Goal: Task Accomplishment & Management: Manage account settings

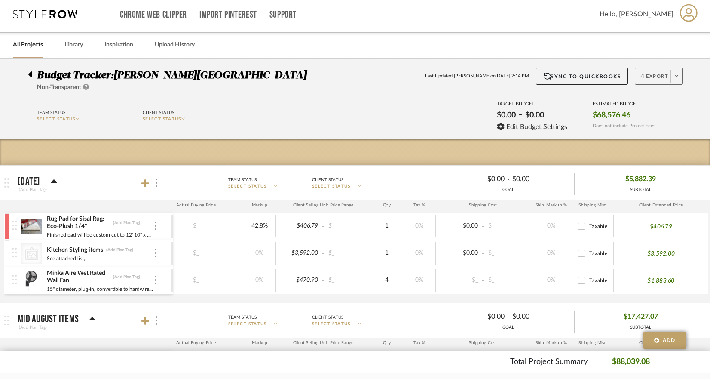
click at [673, 75] on span at bounding box center [677, 76] width 12 height 13
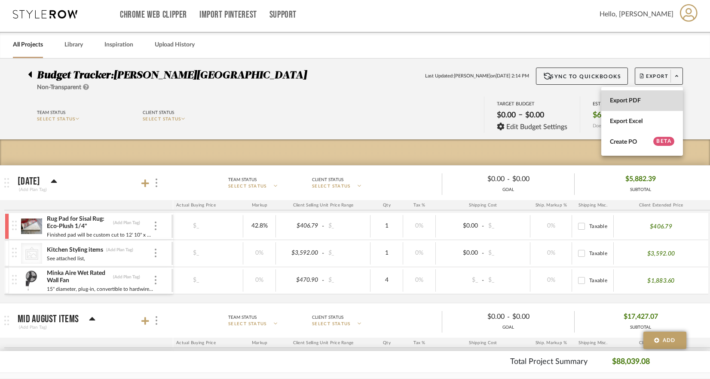
click at [636, 105] on button "Export PDF" at bounding box center [643, 100] width 82 height 21
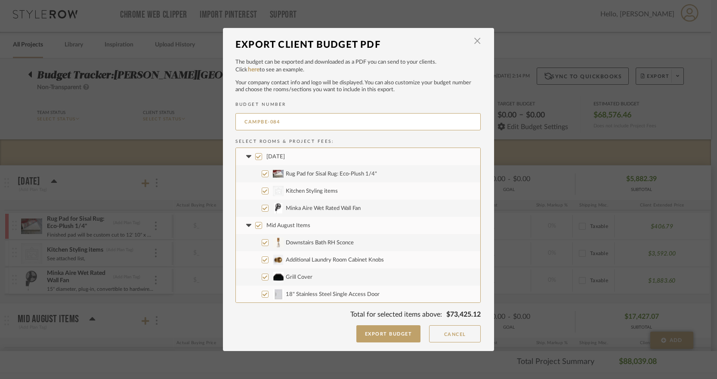
click at [256, 229] on label "Mid August Items" at bounding box center [358, 225] width 244 height 17
click at [256, 229] on input "Mid August Items" at bounding box center [258, 225] width 7 height 7
checkbox input "false"
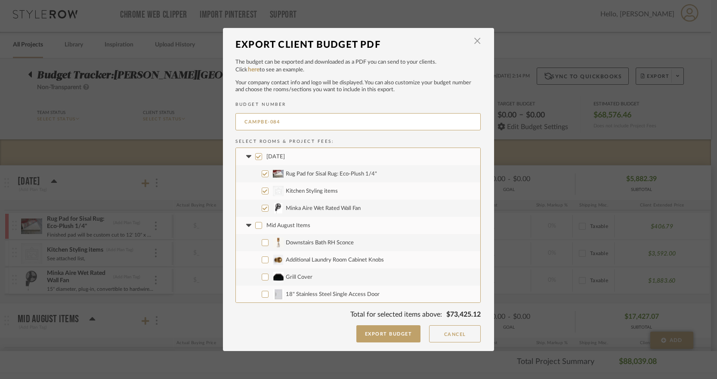
checkbox input "false"
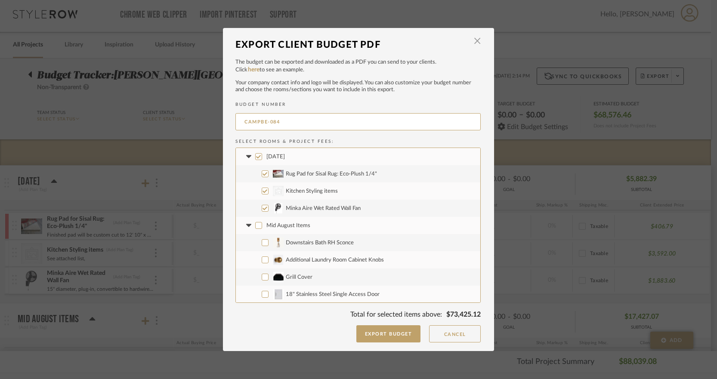
checkbox input "false"
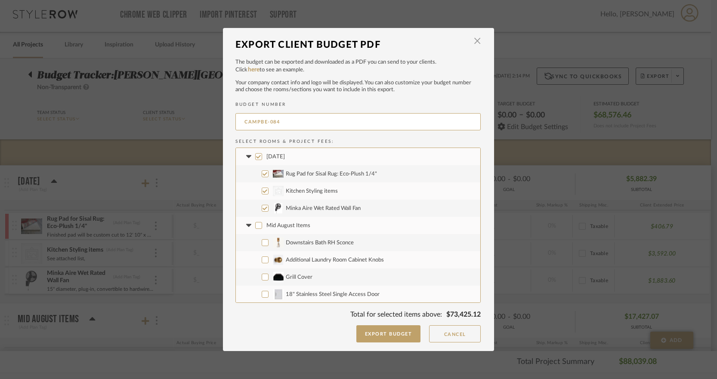
checkbox input "false"
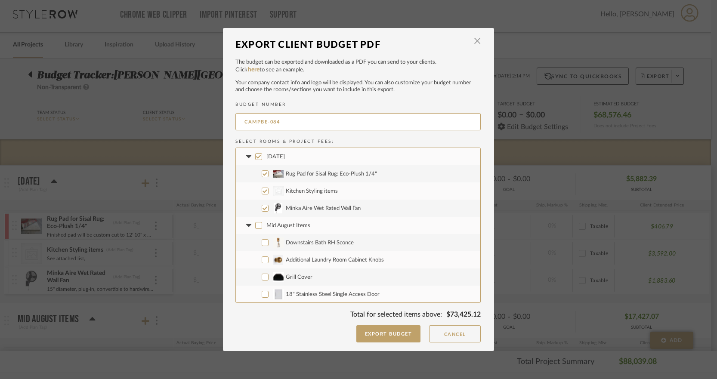
checkbox input "false"
click at [249, 224] on icon at bounding box center [248, 225] width 9 height 3
click at [258, 239] on label "Kitchen Items" at bounding box center [358, 242] width 244 height 17
click at [258, 239] on input "Kitchen Items" at bounding box center [258, 242] width 7 height 7
checkbox input "false"
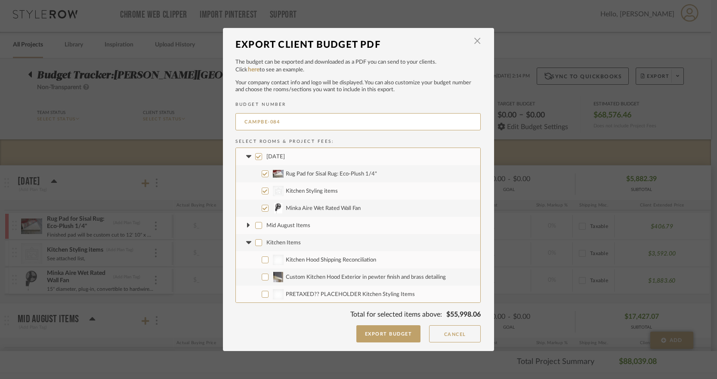
checkbox input "false"
click at [246, 243] on icon at bounding box center [248, 242] width 9 height 3
click at [258, 261] on input "Mid July Items" at bounding box center [258, 259] width 7 height 7
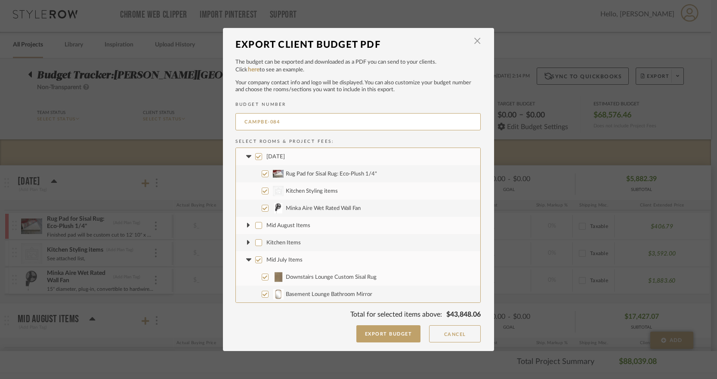
checkbox input "false"
click at [246, 258] on icon at bounding box center [248, 259] width 5 height 3
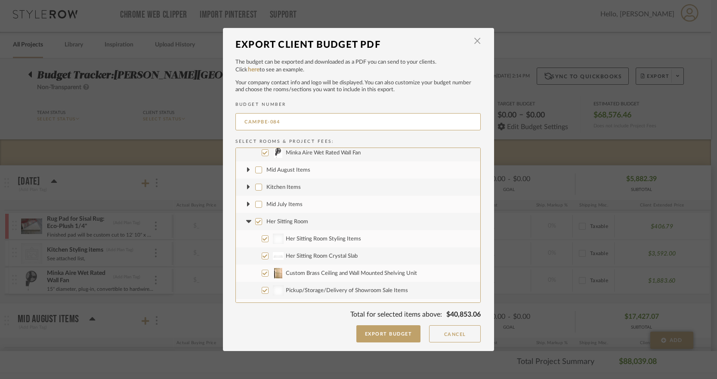
scroll to position [86, 0]
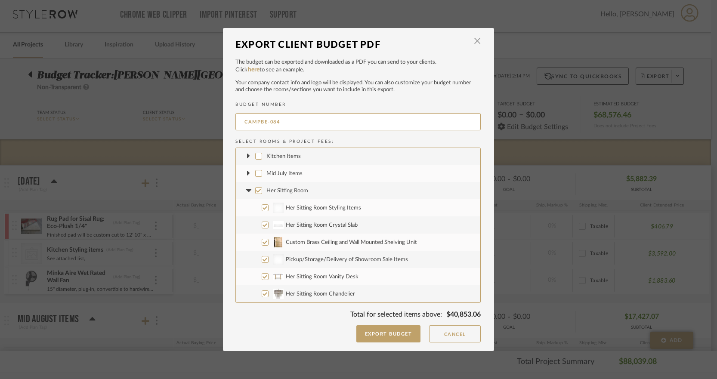
click at [255, 192] on input "Her Sitting Room" at bounding box center [258, 190] width 7 height 7
checkbox input "false"
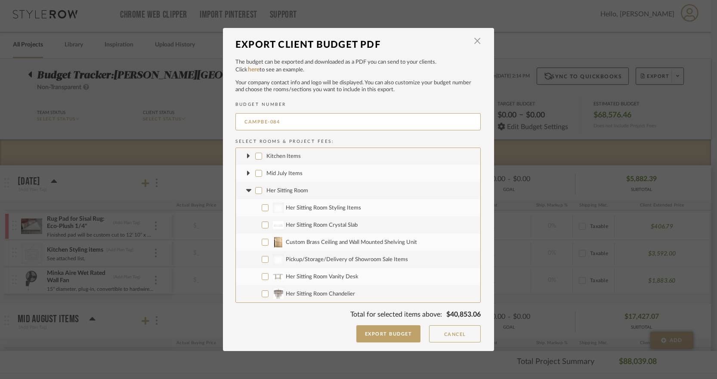
checkbox input "false"
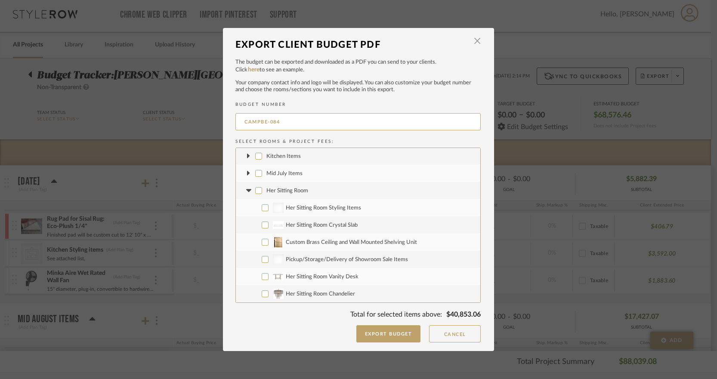
checkbox input "false"
click at [248, 190] on icon at bounding box center [248, 190] width 9 height 3
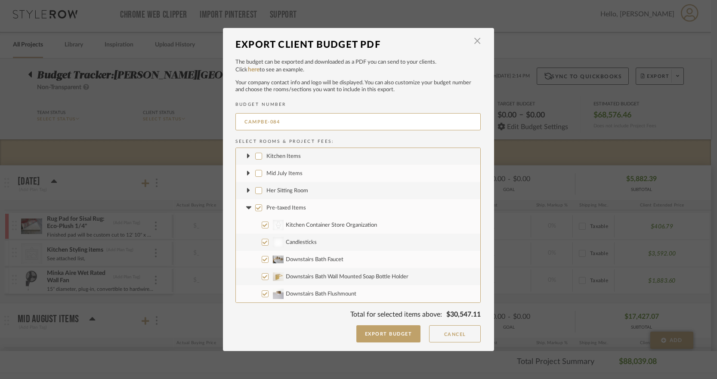
click at [255, 205] on input "Pre-taxed Items" at bounding box center [258, 207] width 7 height 7
checkbox input "false"
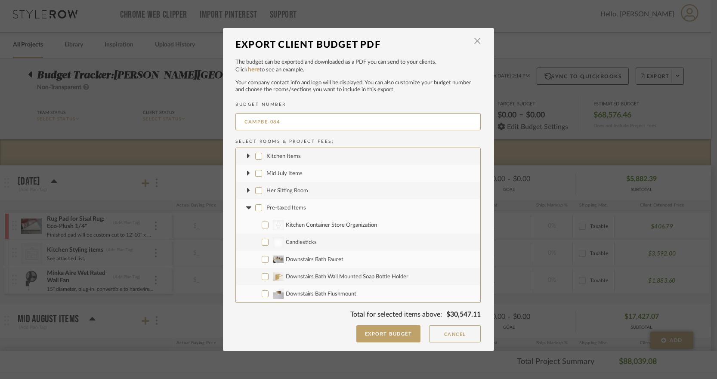
checkbox input "false"
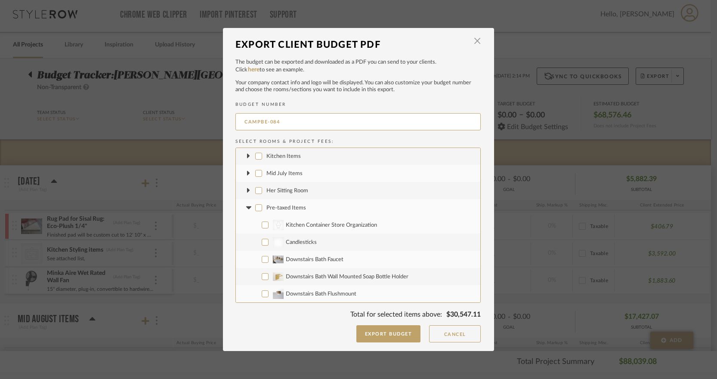
checkbox input "false"
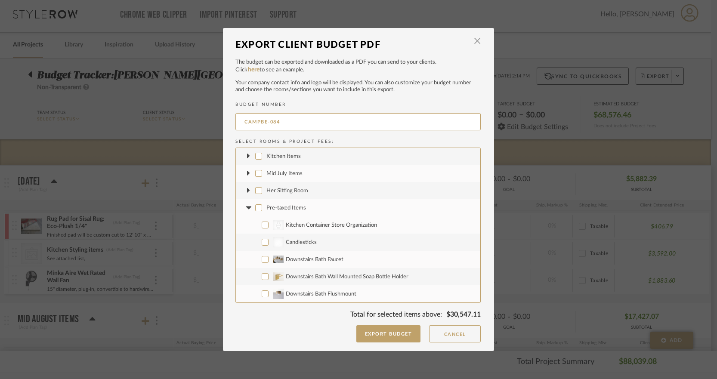
checkbox input "false"
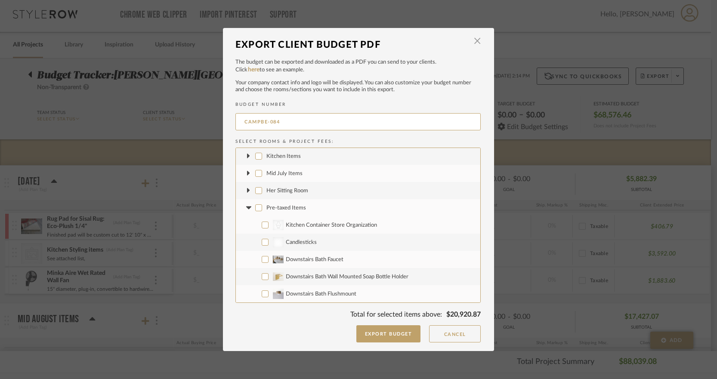
click at [247, 205] on fa-icon at bounding box center [248, 207] width 9 height 9
click at [257, 230] on label "Late June/ Early July Items" at bounding box center [358, 224] width 244 height 17
click at [257, 228] on input "Late June/ Early July Items" at bounding box center [258, 224] width 7 height 7
checkbox input "false"
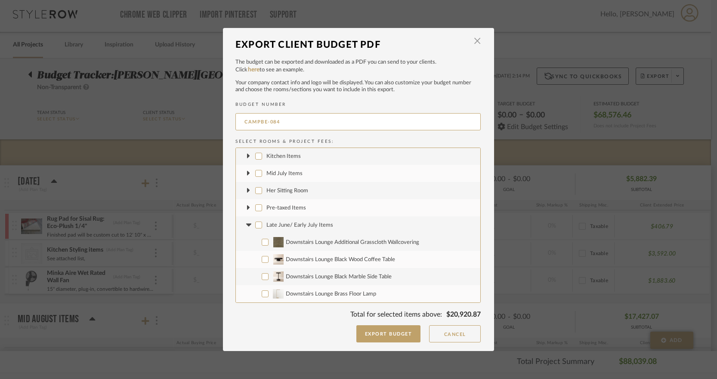
checkbox input "false"
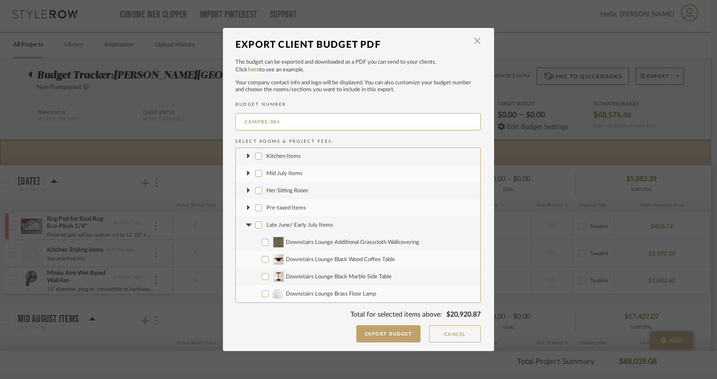
checkbox input "false"
click at [246, 225] on icon at bounding box center [248, 224] width 9 height 3
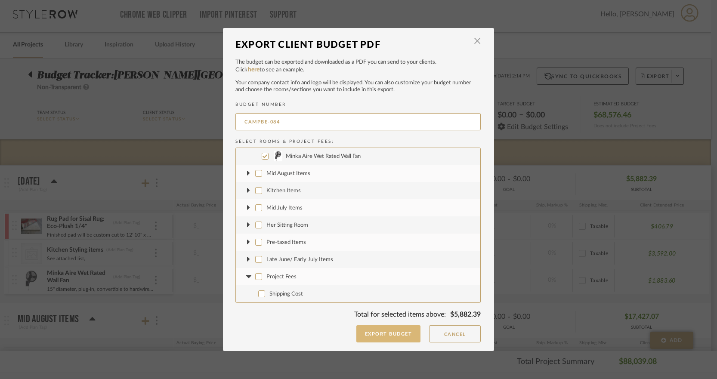
click at [375, 331] on button "Export Budget" at bounding box center [388, 333] width 65 height 17
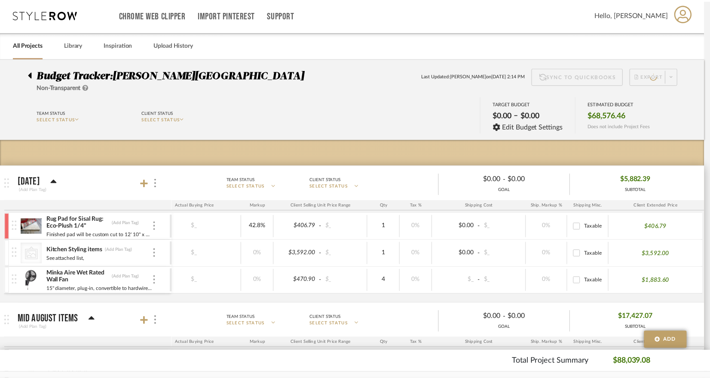
scroll to position [3, 0]
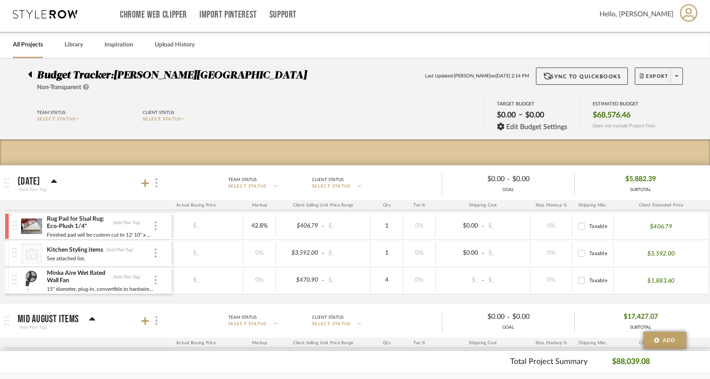
click at [324, 114] on div "Team Status SELECT STATUS Client Status SELECT STATUS TARGET BUDGET $0.00 – $0.…" at bounding box center [355, 115] width 680 height 39
click at [16, 41] on link "All Projects" at bounding box center [28, 45] width 30 height 12
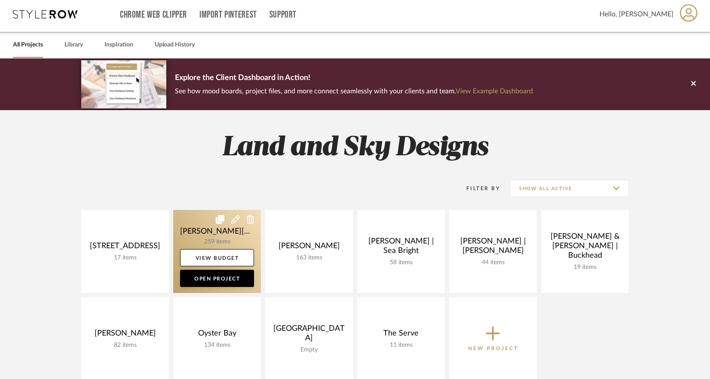
click at [232, 238] on link at bounding box center [217, 251] width 88 height 83
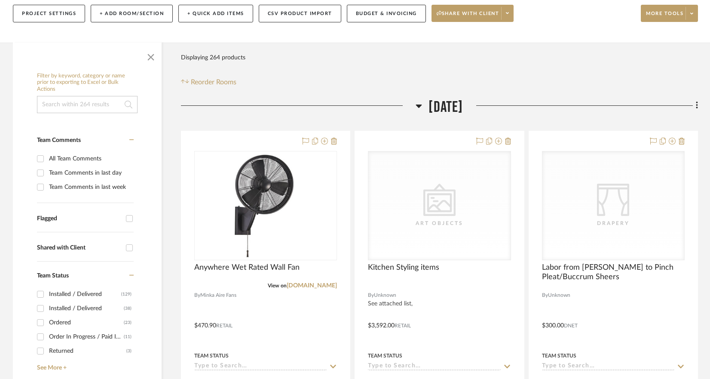
scroll to position [141, 0]
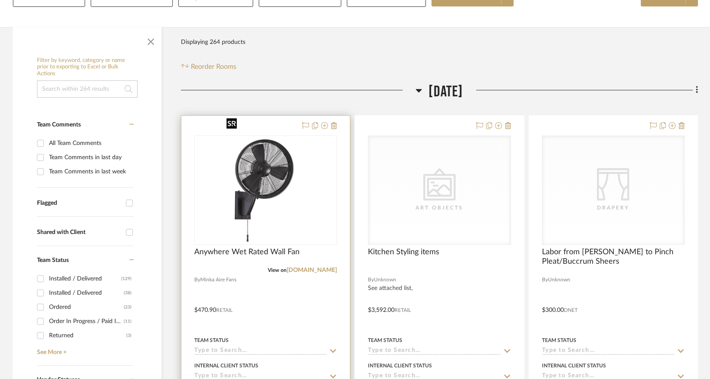
click at [277, 153] on img "0" at bounding box center [266, 190] width 86 height 108
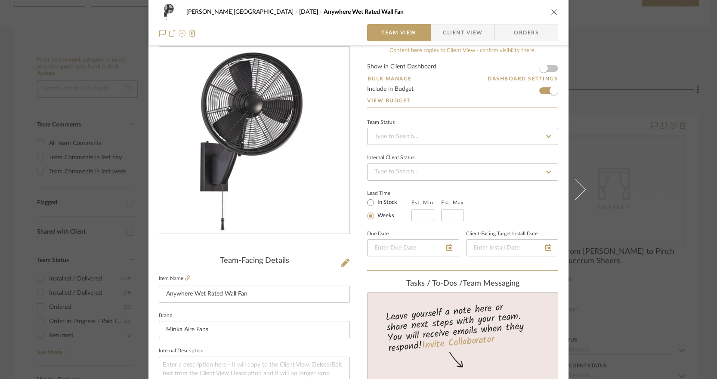
scroll to position [0, 0]
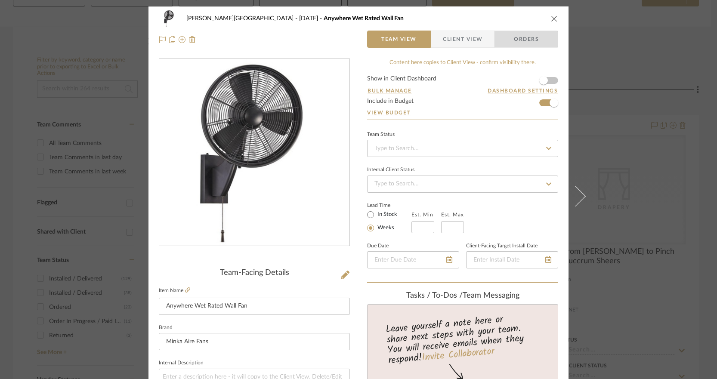
click at [529, 44] on span "Orders" at bounding box center [526, 39] width 44 height 17
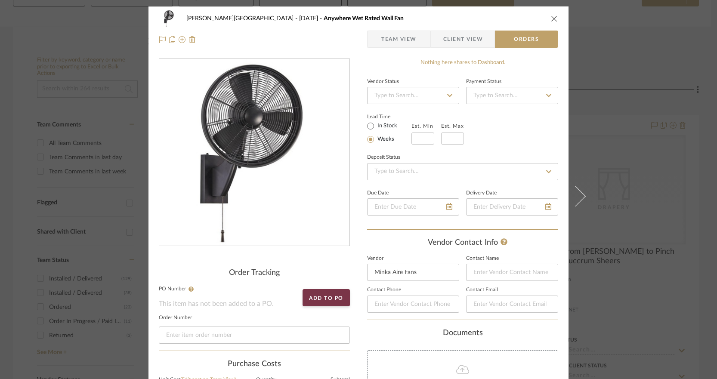
click at [400, 37] on span "Team View" at bounding box center [398, 39] width 35 height 17
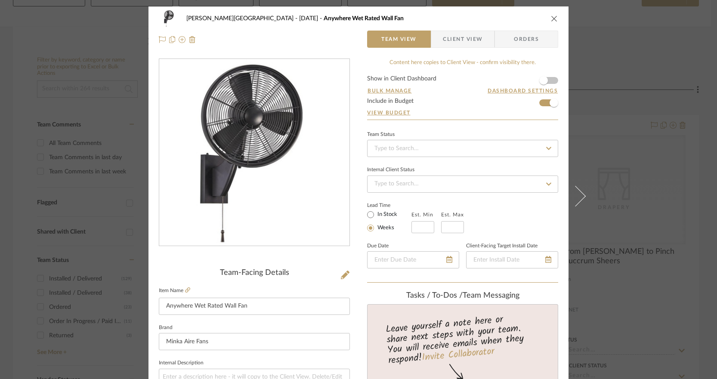
drag, startPoint x: 552, startPoint y: 17, endPoint x: 547, endPoint y: 17, distance: 4.7
click at [552, 17] on icon "close" at bounding box center [553, 18] width 7 height 7
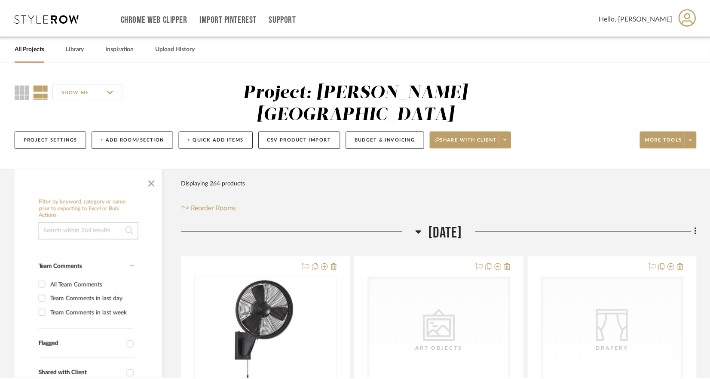
scroll to position [141, 0]
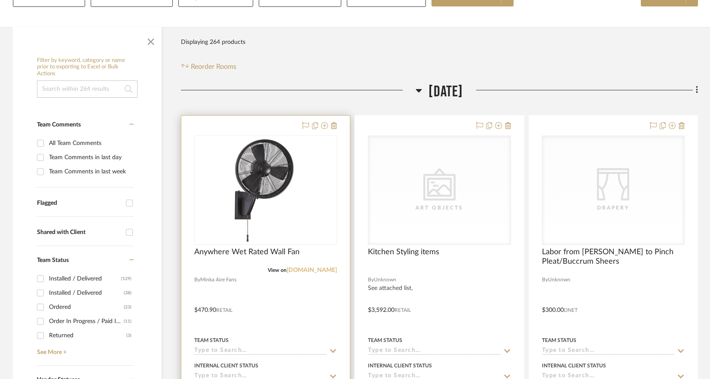
click at [326, 267] on link "[DOMAIN_NAME]" at bounding box center [312, 270] width 50 height 6
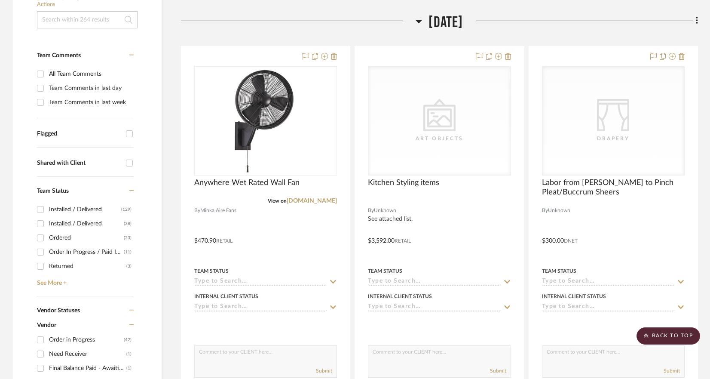
scroll to position [0, 0]
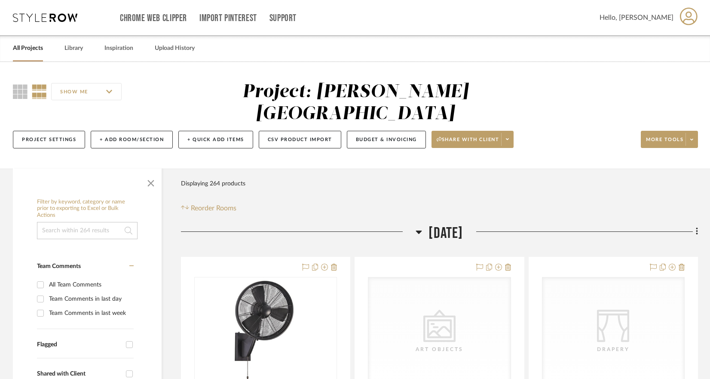
click at [590, 76] on div "SHOW ME Project: [PERSON_NAME] Project Settings + Add Room/Section + Quick Add …" at bounding box center [355, 115] width 710 height 107
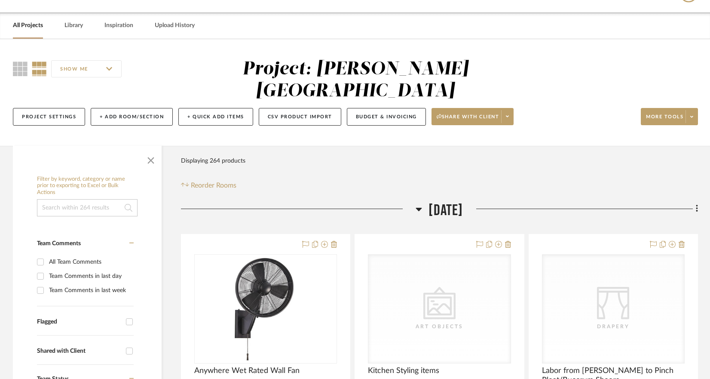
scroll to position [143, 0]
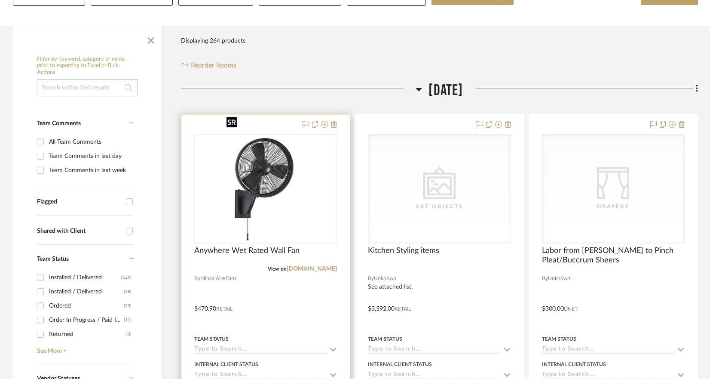
click at [267, 135] on img "0" at bounding box center [266, 189] width 86 height 108
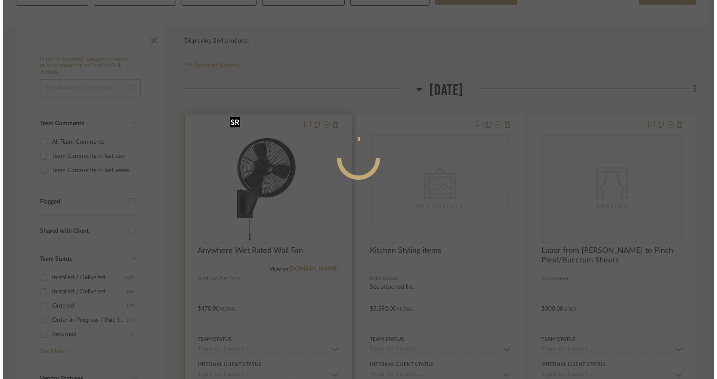
scroll to position [0, 0]
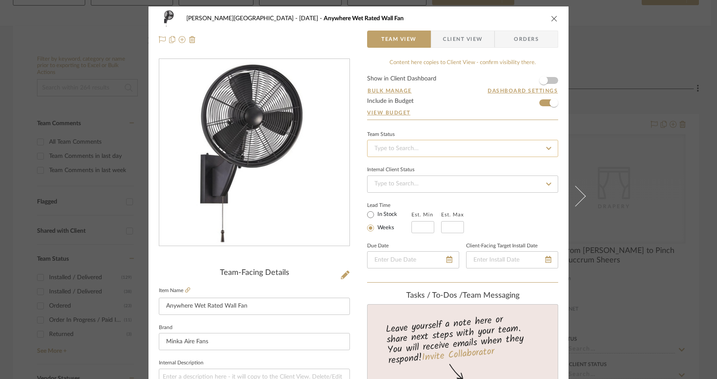
click at [383, 148] on input at bounding box center [462, 148] width 191 height 17
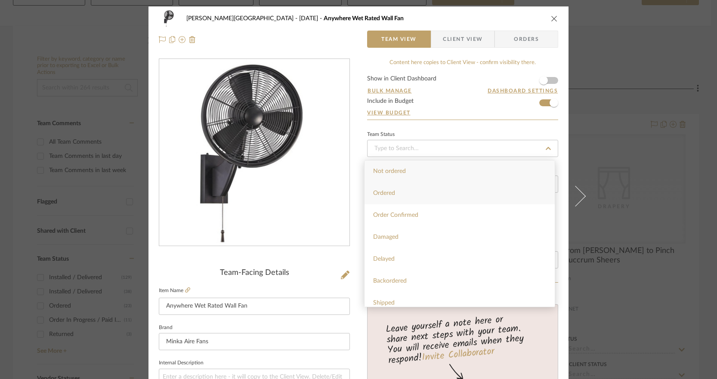
click at [384, 191] on span "Ordered" at bounding box center [384, 193] width 22 height 6
type input "[DATE]"
type input "Ordered"
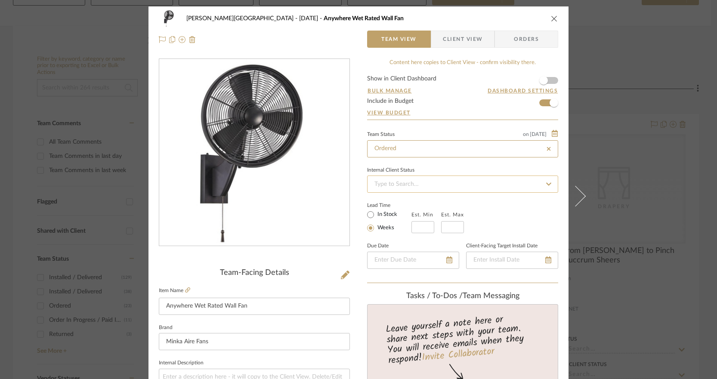
type input "[DATE]"
type input "Ordered"
click at [521, 46] on span "Orders" at bounding box center [526, 39] width 44 height 17
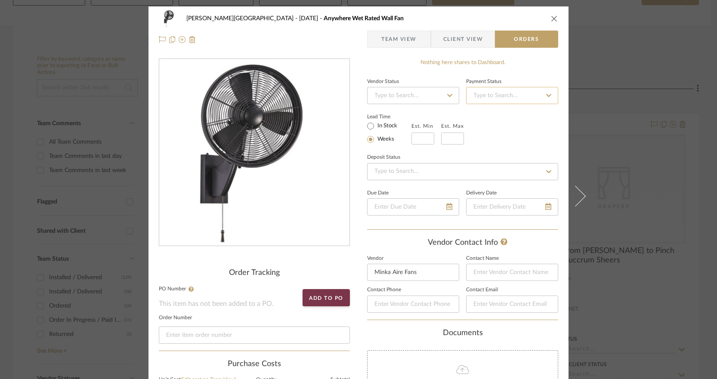
click at [502, 91] on input at bounding box center [512, 95] width 92 height 17
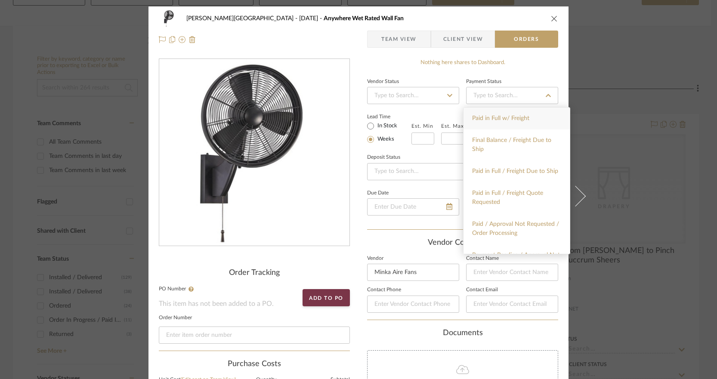
click at [498, 123] on div "Paid in Full w/ Freight" at bounding box center [516, 119] width 106 height 22
type input "[DATE]"
type input "Paid in Full w/ Freight"
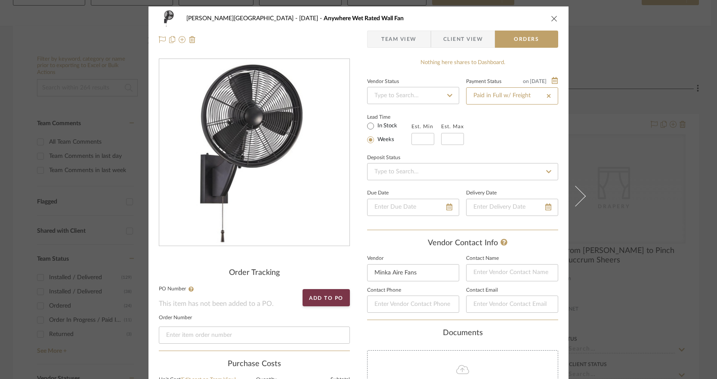
type input "[DATE]"
click at [385, 87] on input at bounding box center [413, 95] width 92 height 17
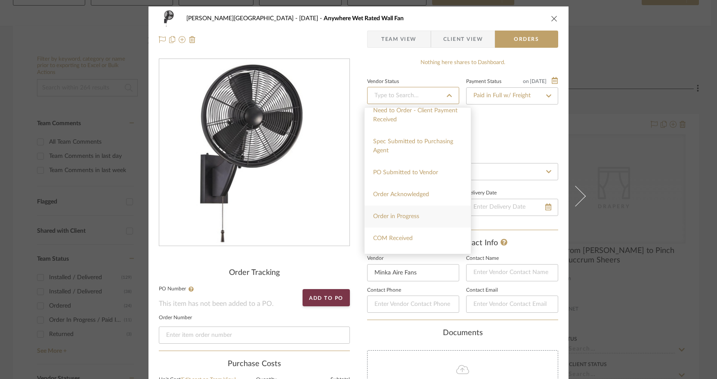
scroll to position [108, 0]
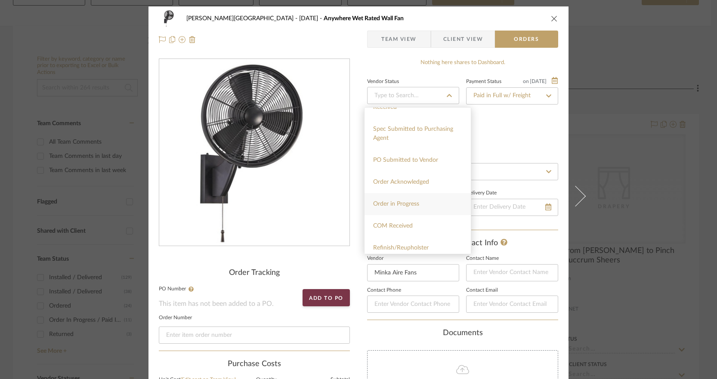
click at [418, 205] on span "Order in Progress" at bounding box center [396, 204] width 46 height 6
type input "[DATE]"
type input "Order in Progress"
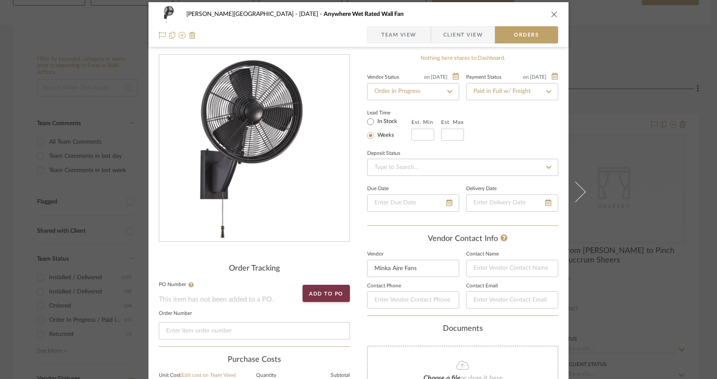
scroll to position [0, 0]
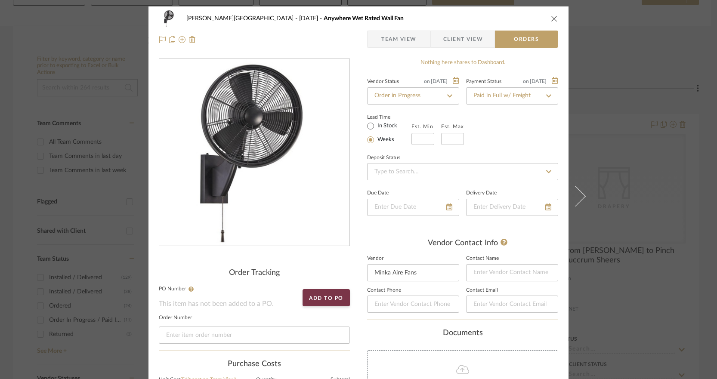
click at [354, 44] on div "[PERSON_NAME][GEOGRAPHIC_DATA] [DATE] Anywhere Wet Rated Wall Fan Team View Cli…" at bounding box center [358, 28] width 420 height 45
click at [551, 17] on icon "close" at bounding box center [553, 18] width 7 height 7
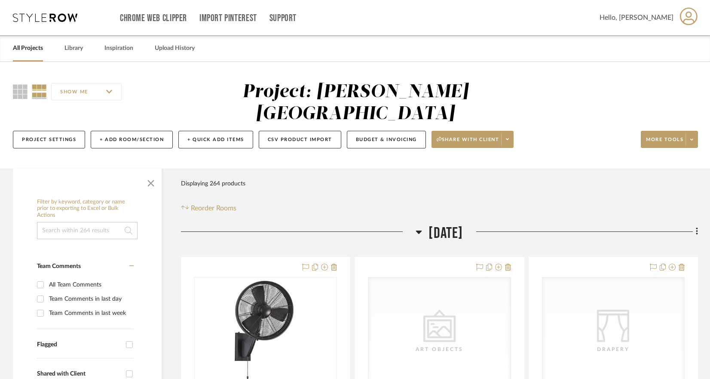
click at [29, 49] on link "All Projects" at bounding box center [28, 49] width 30 height 12
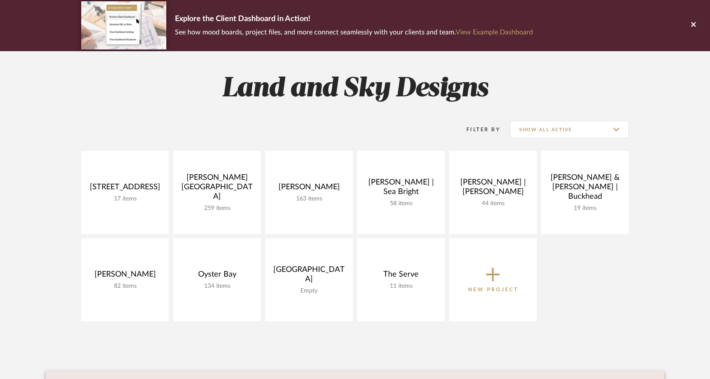
scroll to position [63, 0]
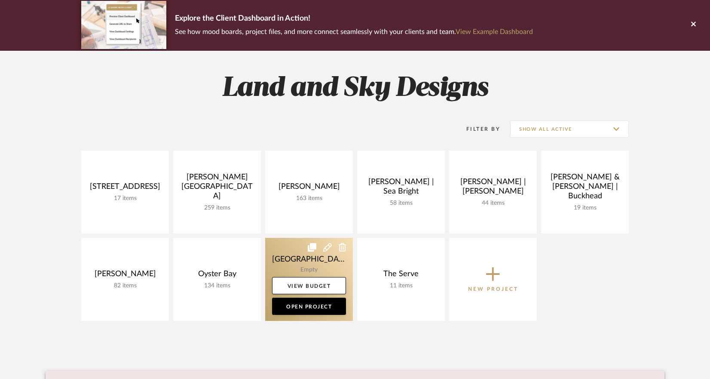
click at [316, 261] on link at bounding box center [309, 279] width 88 height 83
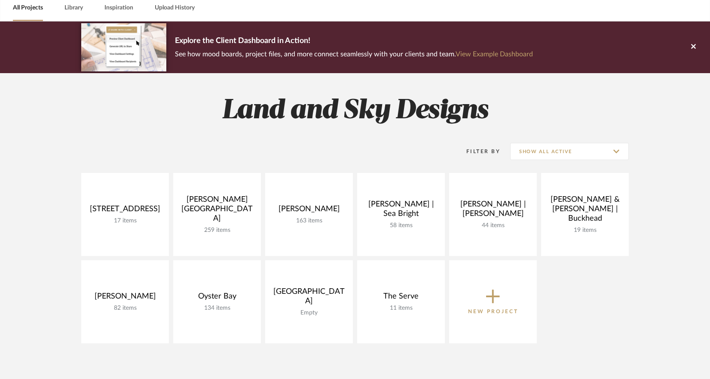
scroll to position [77, 0]
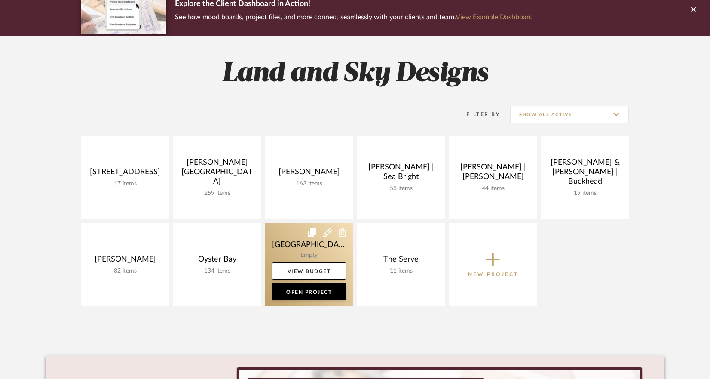
click at [335, 248] on link at bounding box center [309, 264] width 88 height 83
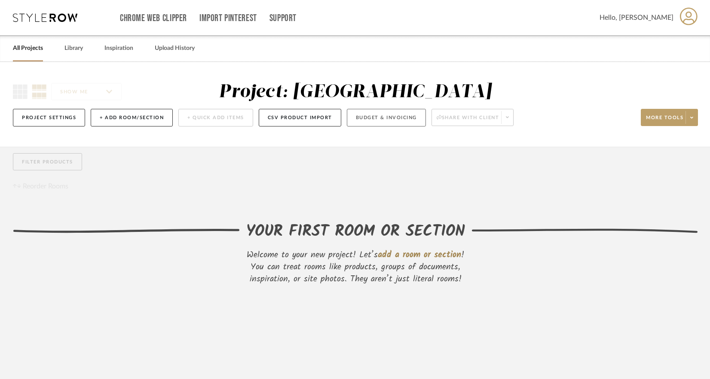
click at [397, 113] on button "Budget & Invoicing" at bounding box center [386, 118] width 79 height 18
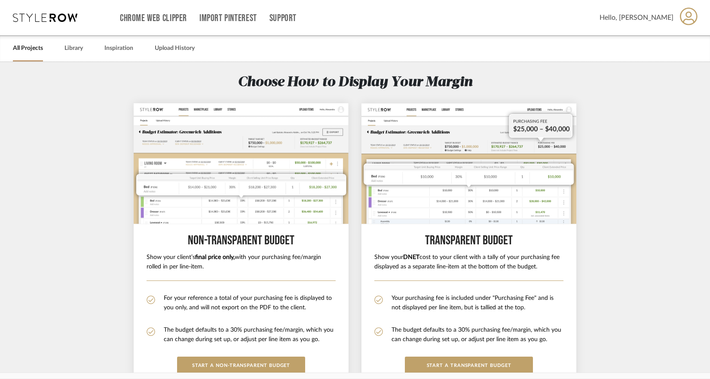
click at [80, 151] on section "Choose How to Display Your Margin Non-Transparent BUDGET Show your client’s fin…" at bounding box center [355, 263] width 710 height 403
click at [29, 50] on link "All Projects" at bounding box center [28, 49] width 30 height 12
